Goal: Task Accomplishment & Management: Manage account settings

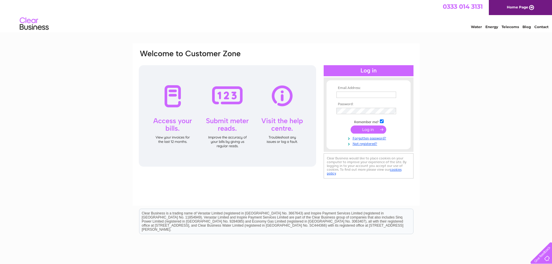
type input "willand.pharmacy@hotmail.co.uk"
click at [364, 127] on input "submit" at bounding box center [369, 130] width 36 height 8
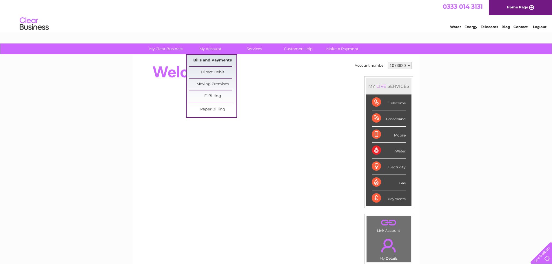
click at [214, 61] on link "Bills and Payments" at bounding box center [213, 61] width 48 height 12
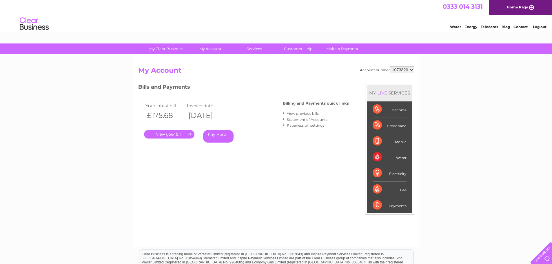
click at [177, 136] on link "." at bounding box center [169, 134] width 50 height 8
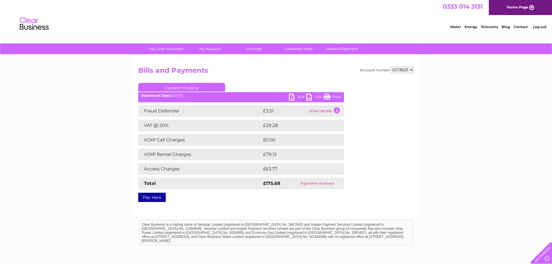
click at [301, 97] on link "PDF" at bounding box center [297, 98] width 17 height 8
